Goal: Navigation & Orientation: Find specific page/section

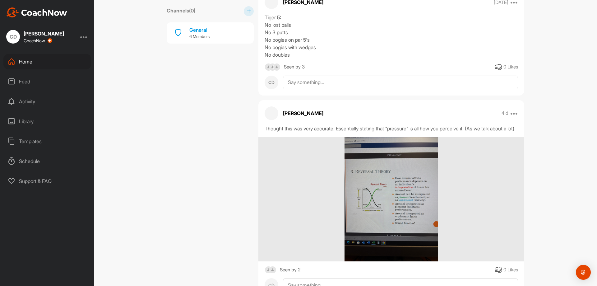
scroll to position [187, 0]
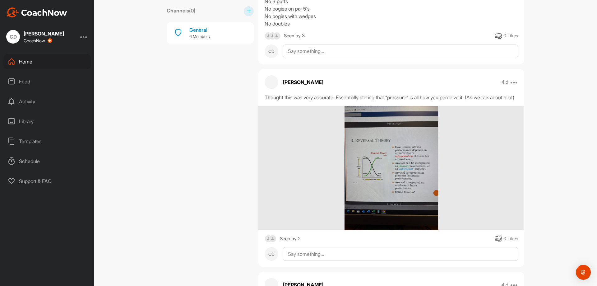
click at [284, 243] on div "Seen by 2" at bounding box center [290, 239] width 21 height 8
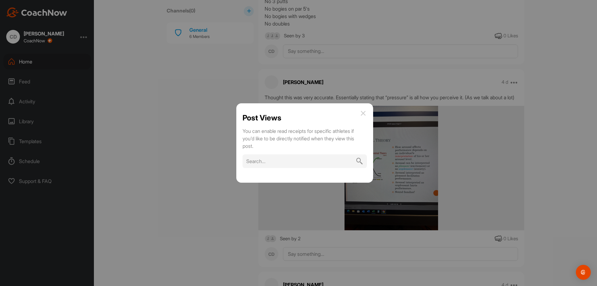
click at [291, 165] on input "text" at bounding box center [305, 161] width 124 height 14
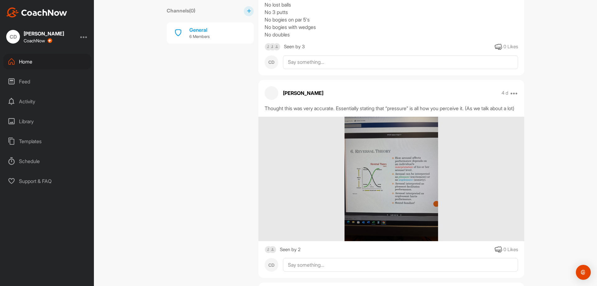
scroll to position [187, 0]
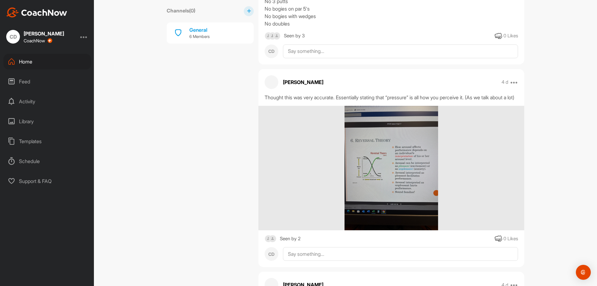
click at [406, 164] on img at bounding box center [391, 168] width 93 height 124
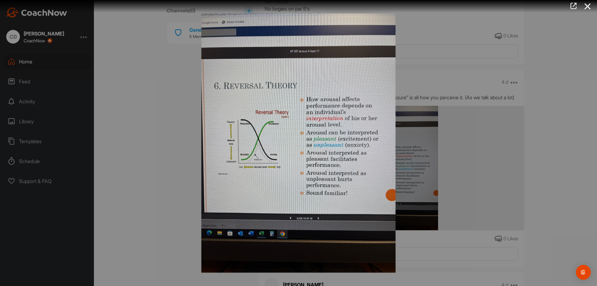
click at [595, 2] on icon at bounding box center [588, 7] width 14 height 12
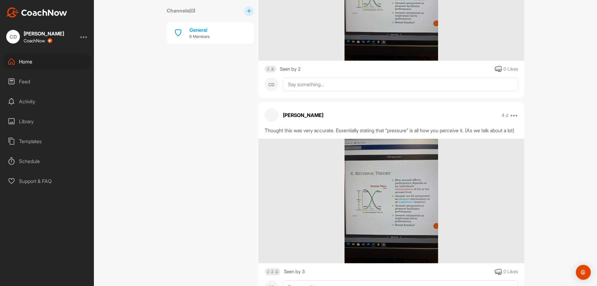
scroll to position [0, 0]
